Goal: Check status: Check status

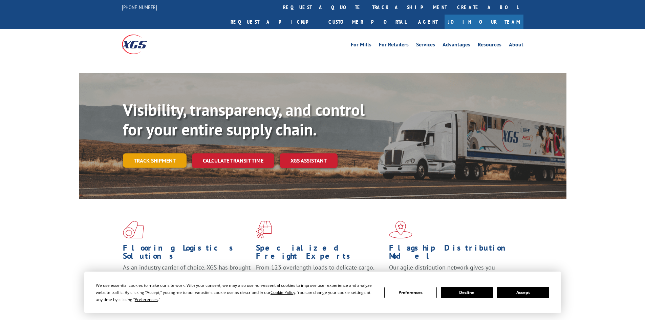
click at [160, 153] on link "Track shipment" at bounding box center [155, 160] width 64 height 14
click at [162, 153] on link "Track shipment" at bounding box center [155, 160] width 64 height 14
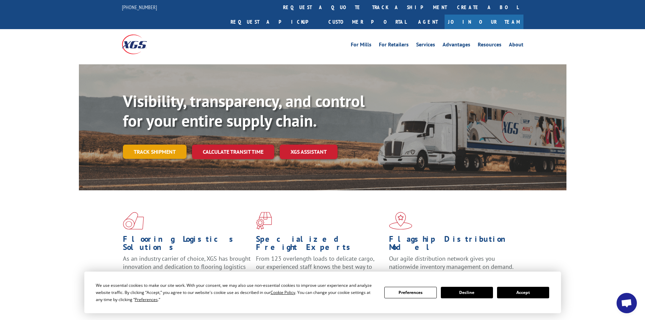
click at [153, 145] on link "Track shipment" at bounding box center [155, 152] width 64 height 14
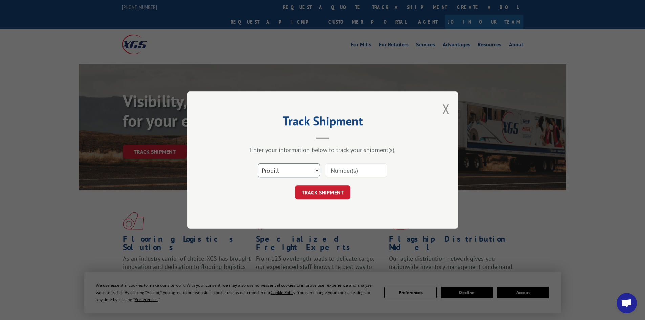
click at [285, 169] on select "Select category... Probill BOL PO" at bounding box center [289, 170] width 62 height 14
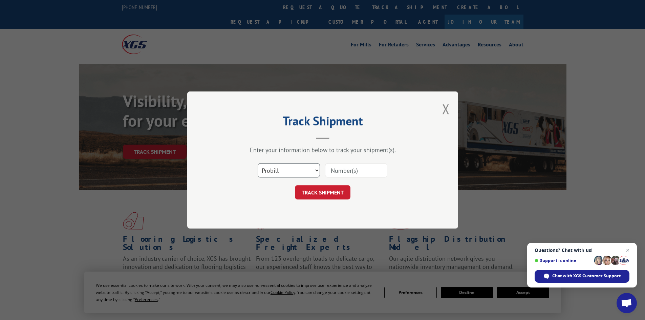
select select "po"
click at [258, 163] on select "Select category... Probill BOL PO" at bounding box center [289, 170] width 62 height 14
click at [336, 173] on input at bounding box center [356, 170] width 62 height 14
paste input "63516495"
type input "63516495"
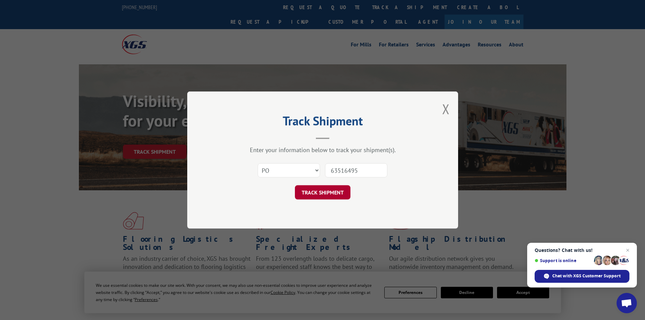
click at [327, 191] on button "TRACK SHIPMENT" at bounding box center [323, 192] width 56 height 14
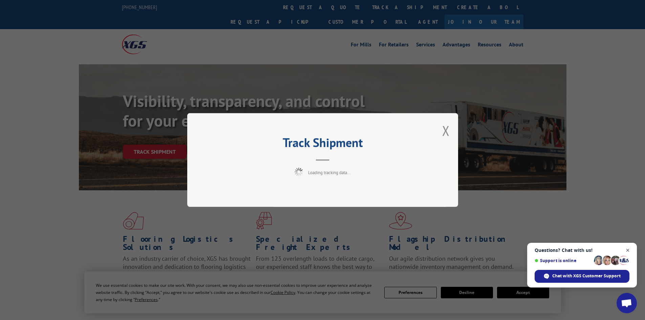
click at [627, 249] on span "Close chat" at bounding box center [627, 250] width 8 height 8
